Goal: Task Accomplishment & Management: Complete application form

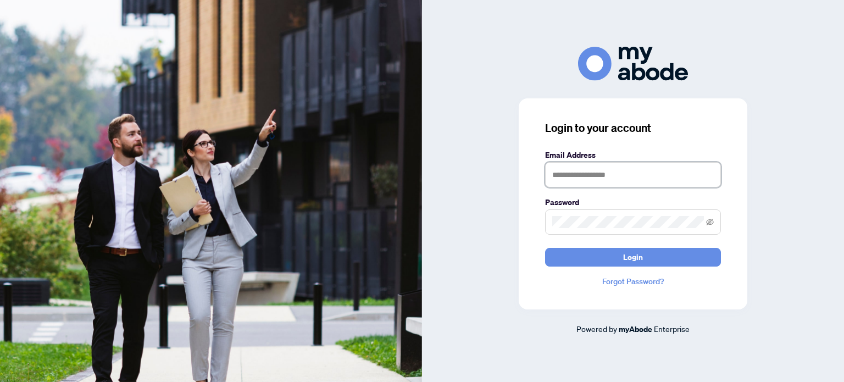
click at [591, 175] on input "text" at bounding box center [633, 174] width 176 height 25
type input "**********"
click at [545, 248] on button "Login" at bounding box center [633, 257] width 176 height 19
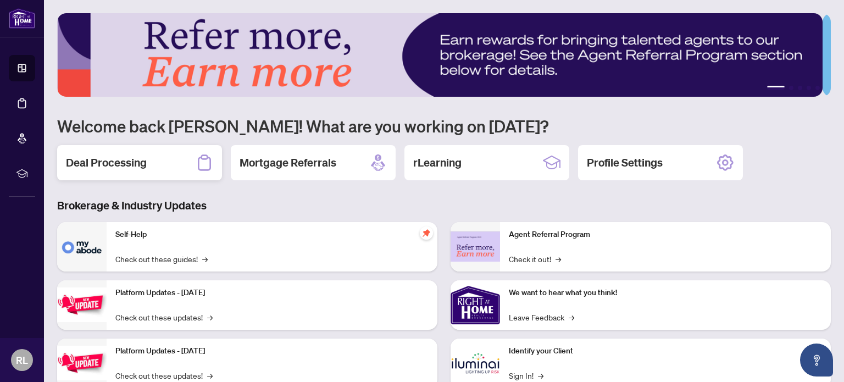
click at [135, 156] on h2 "Deal Processing" at bounding box center [106, 162] width 81 height 15
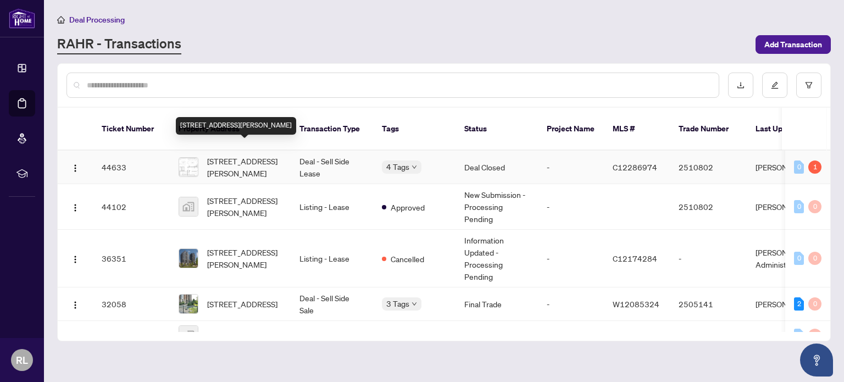
click at [281, 155] on span "[STREET_ADDRESS][PERSON_NAME]" at bounding box center [244, 167] width 75 height 24
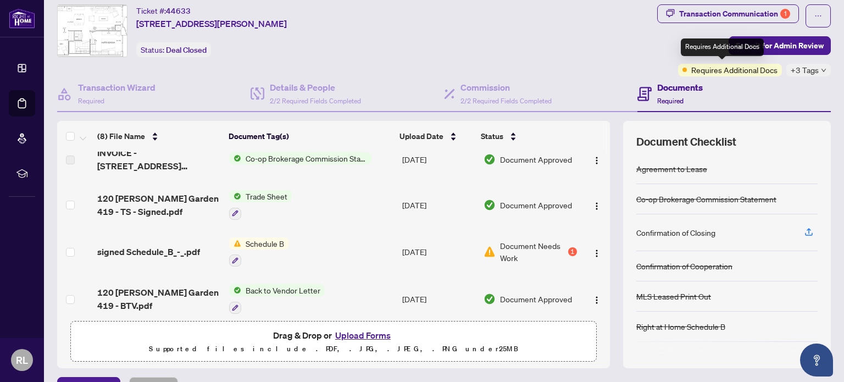
scroll to position [30, 0]
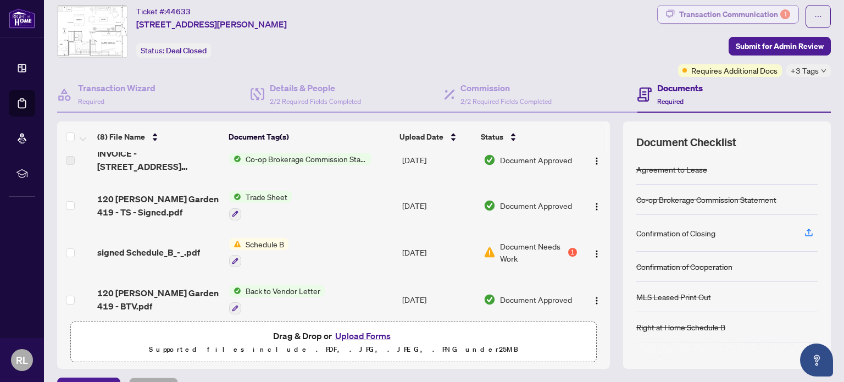
click at [679, 16] on div "Transaction Communication 1" at bounding box center [734, 14] width 111 height 18
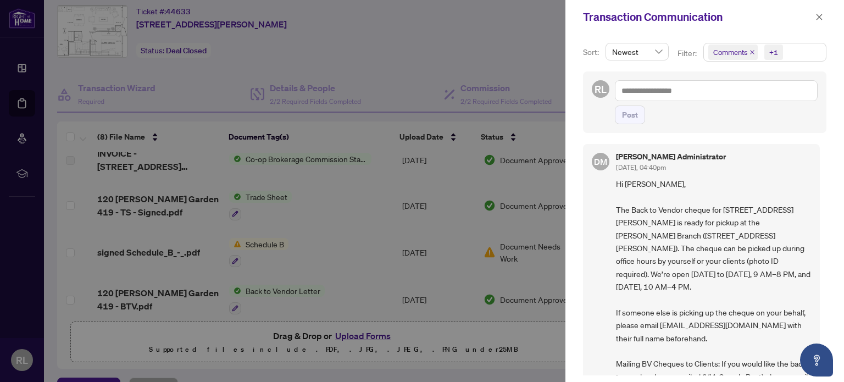
scroll to position [0, 0]
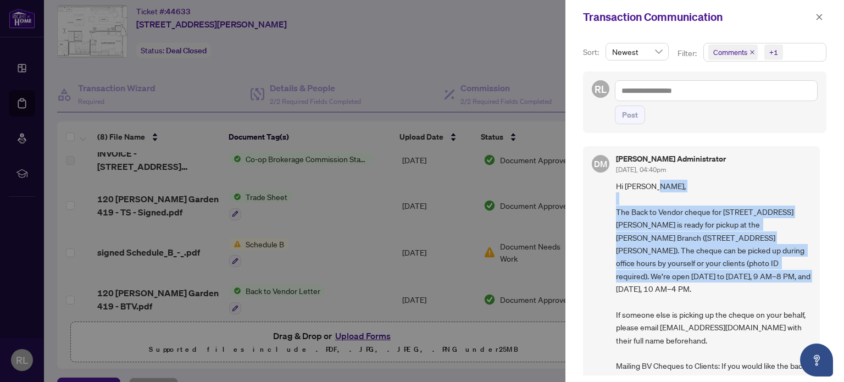
drag, startPoint x: 616, startPoint y: 211, endPoint x: 727, endPoint y: 281, distance: 131.4
click at [727, 281] on span "Hi [PERSON_NAME], The Back to Vendor cheque for [STREET_ADDRESS][PERSON_NAME] i…" at bounding box center [713, 334] width 195 height 308
copy span "The Back to Vendor cheque for [STREET_ADDRESS][PERSON_NAME] is ready for pickup…"
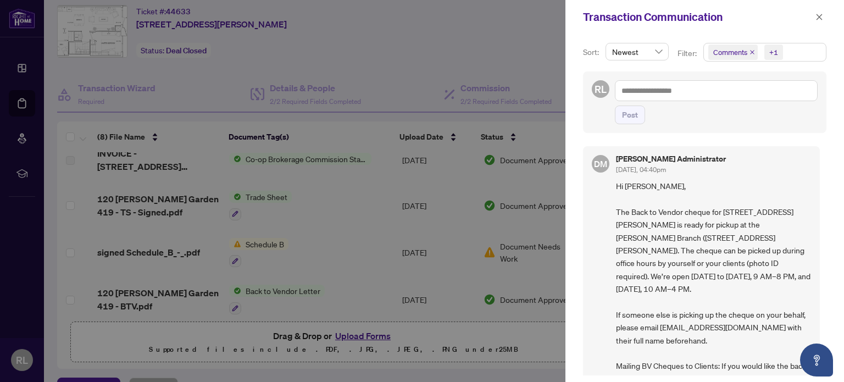
click at [545, 135] on div at bounding box center [422, 191] width 844 height 382
click at [822, 11] on span "button" at bounding box center [820, 17] width 8 height 18
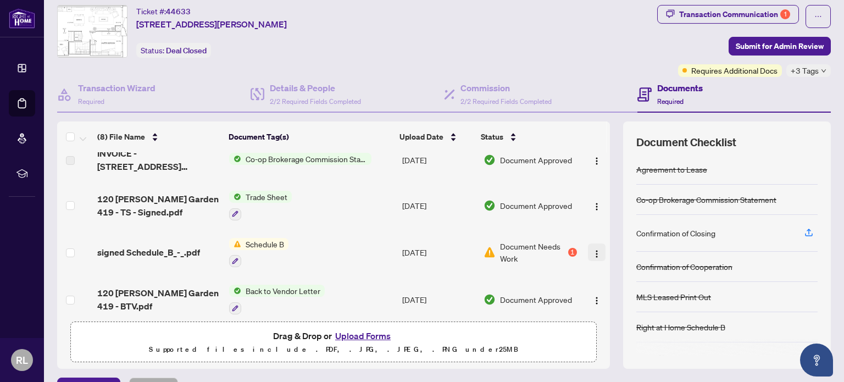
click at [593, 252] on img "button" at bounding box center [597, 254] width 9 height 9
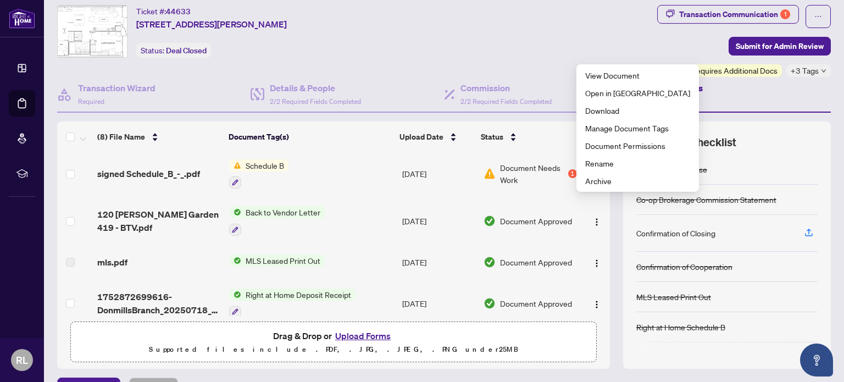
scroll to position [144, 0]
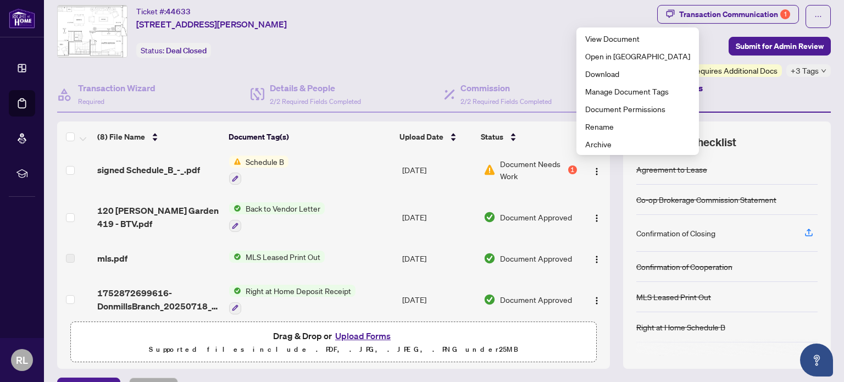
click at [357, 335] on button "Upload Forms" at bounding box center [363, 336] width 62 height 14
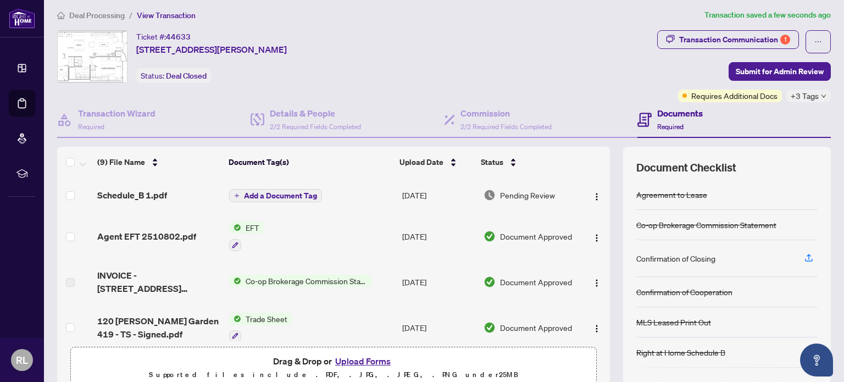
scroll to position [0, 0]
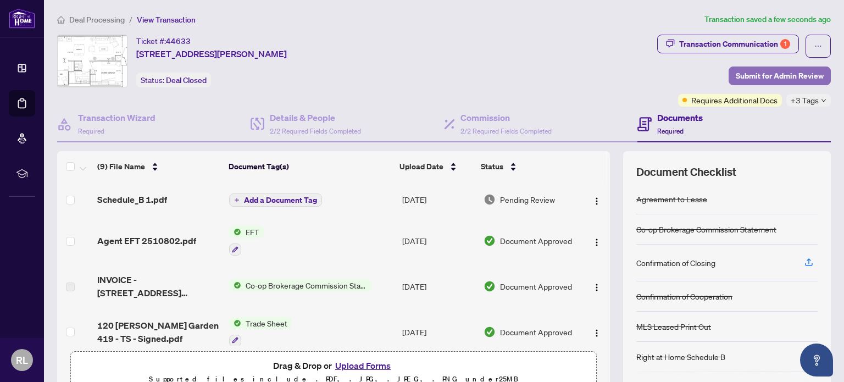
click at [754, 76] on span "Submit for Admin Review" at bounding box center [780, 76] width 88 height 18
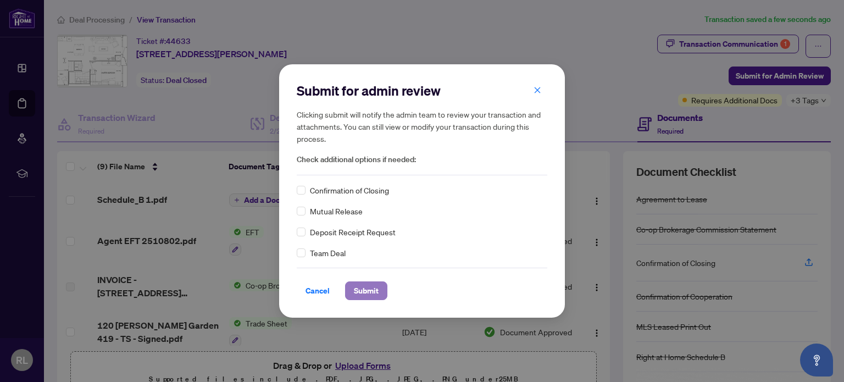
click at [374, 294] on span "Submit" at bounding box center [366, 291] width 25 height 18
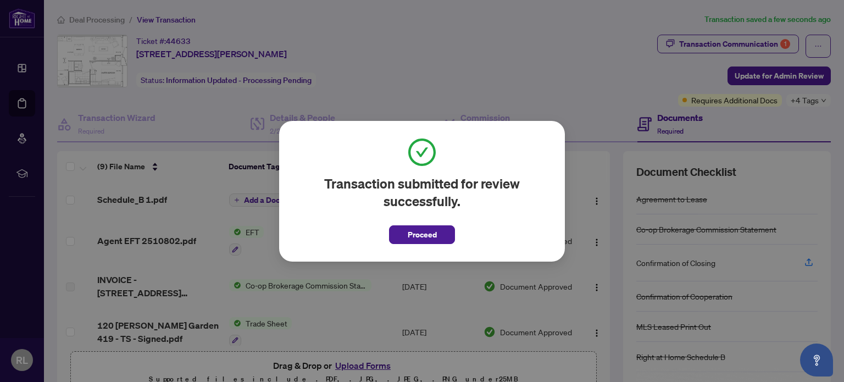
click at [699, 46] on div "Transaction submitted for review successfully. Proceed Cancel OK" at bounding box center [422, 191] width 844 height 382
click at [431, 239] on span "Proceed" at bounding box center [422, 235] width 29 height 18
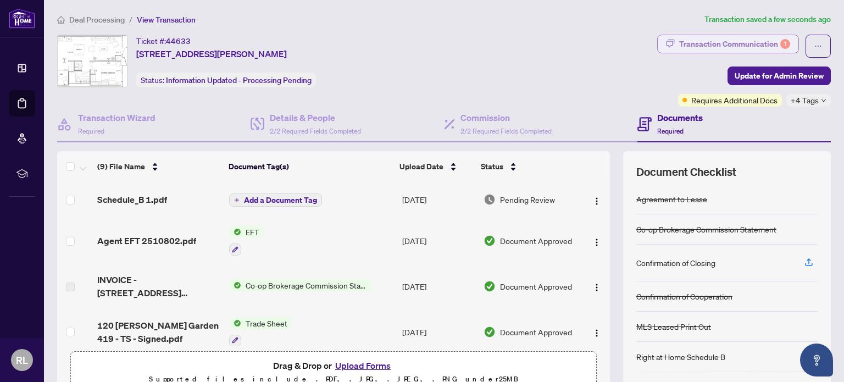
click at [745, 35] on div "Transaction Communication 1" at bounding box center [734, 44] width 111 height 18
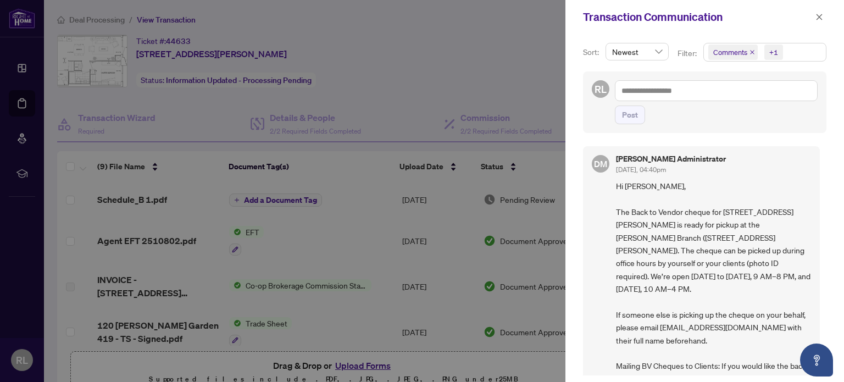
click at [482, 85] on div at bounding box center [422, 191] width 844 height 382
click at [822, 15] on icon "close" at bounding box center [820, 17] width 8 height 8
